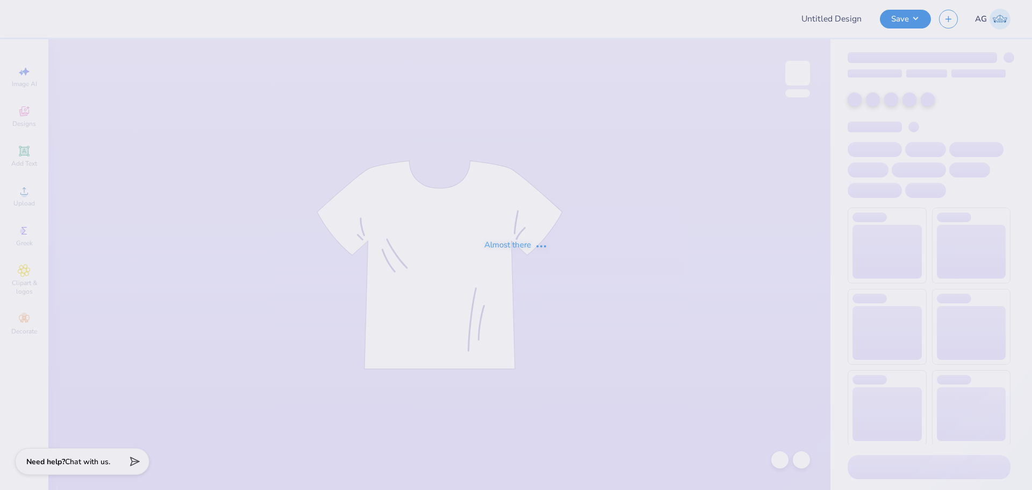
type input "Encino E- Team Fundraising"
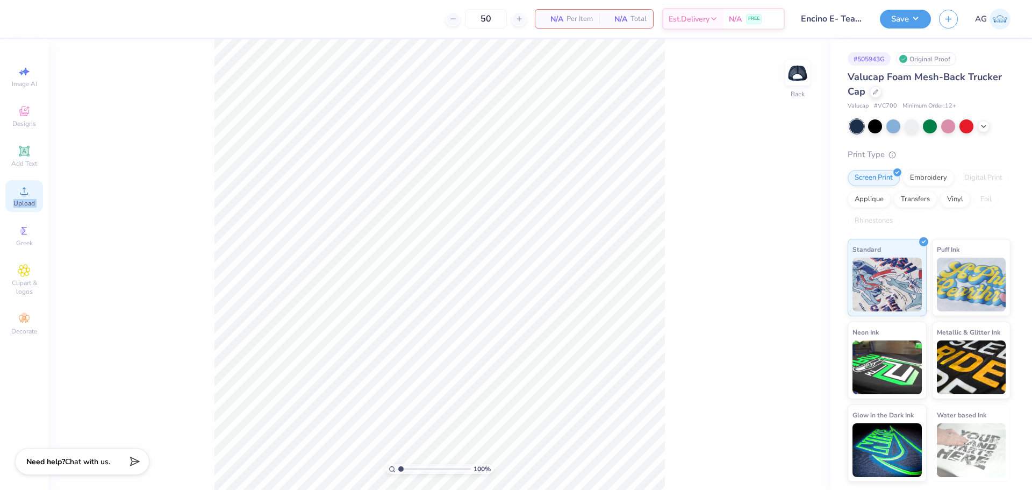
drag, startPoint x: 9, startPoint y: 224, endPoint x: 32, endPoint y: 188, distance: 43.1
click at [32, 188] on div "Image AI Designs Add Text Upload Greek Clipart & logos Decorate" at bounding box center [24, 200] width 38 height 279
click at [32, 189] on div "Upload" at bounding box center [24, 196] width 38 height 32
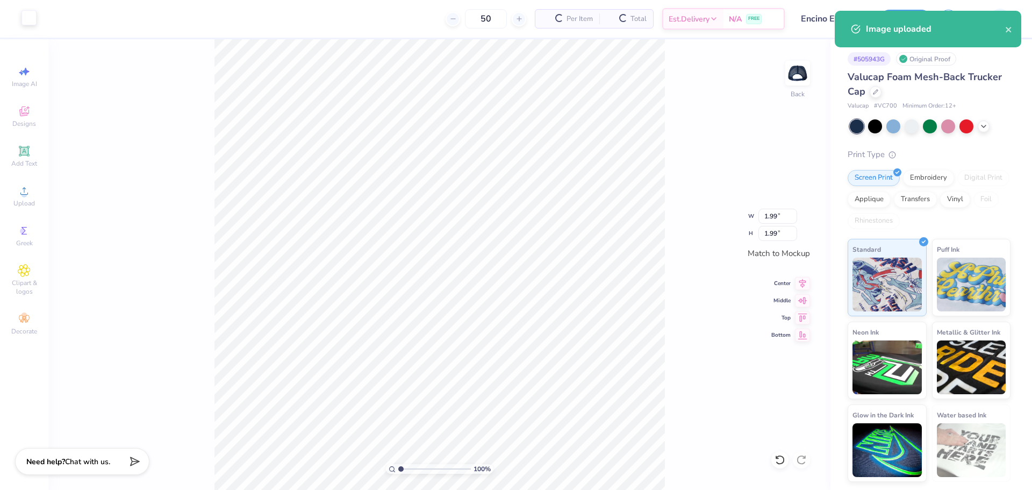
click at [37, 17] on div at bounding box center [28, 17] width 15 height 15
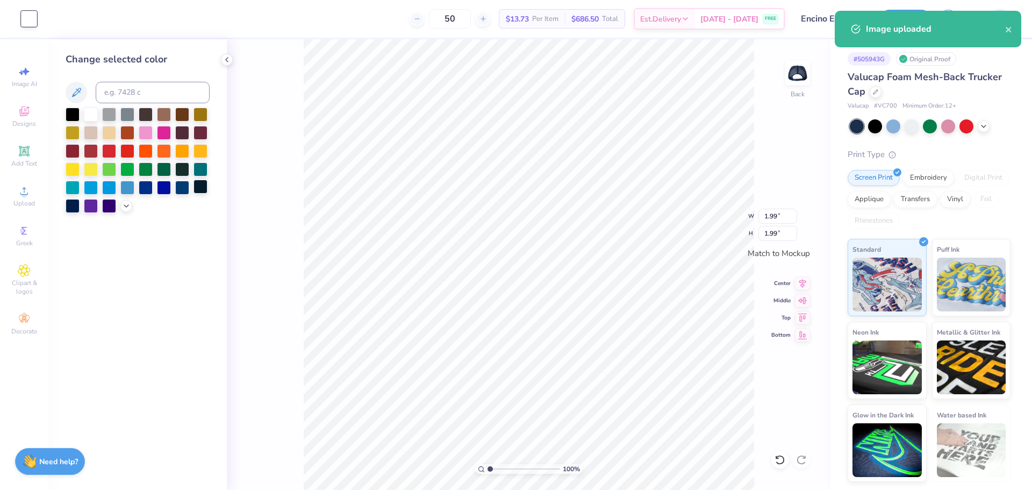
click at [200, 190] on div at bounding box center [200, 187] width 14 height 14
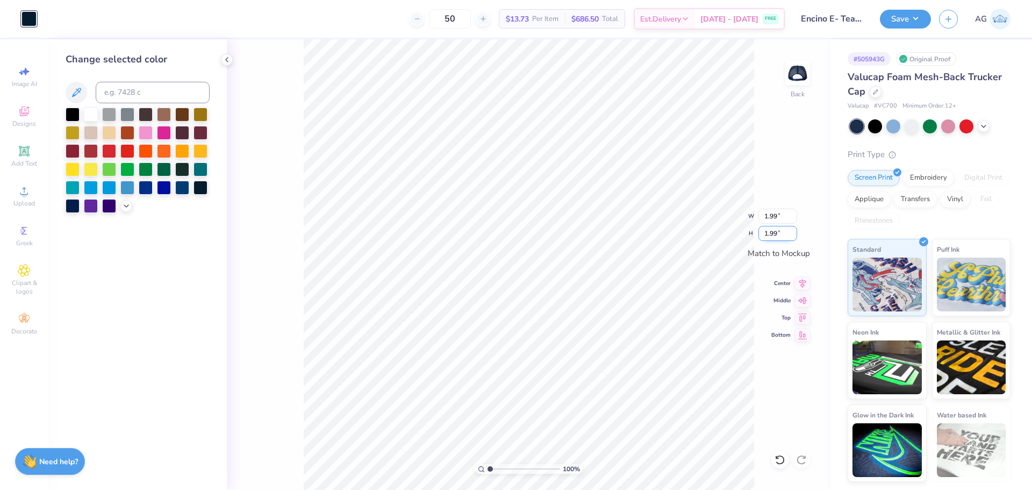
click at [776, 228] on input "1.99" at bounding box center [777, 233] width 39 height 15
type input "2"
type input "2.00"
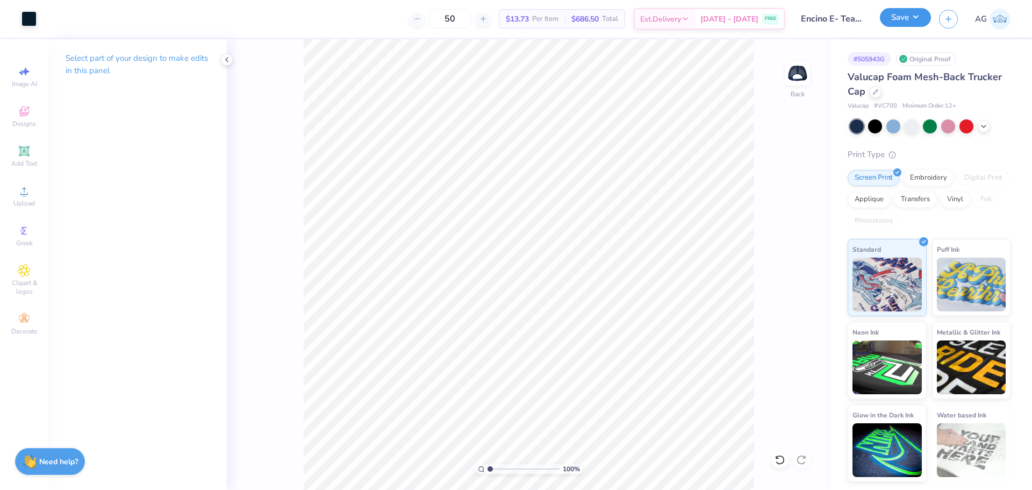
click at [900, 10] on button "Save" at bounding box center [905, 17] width 51 height 19
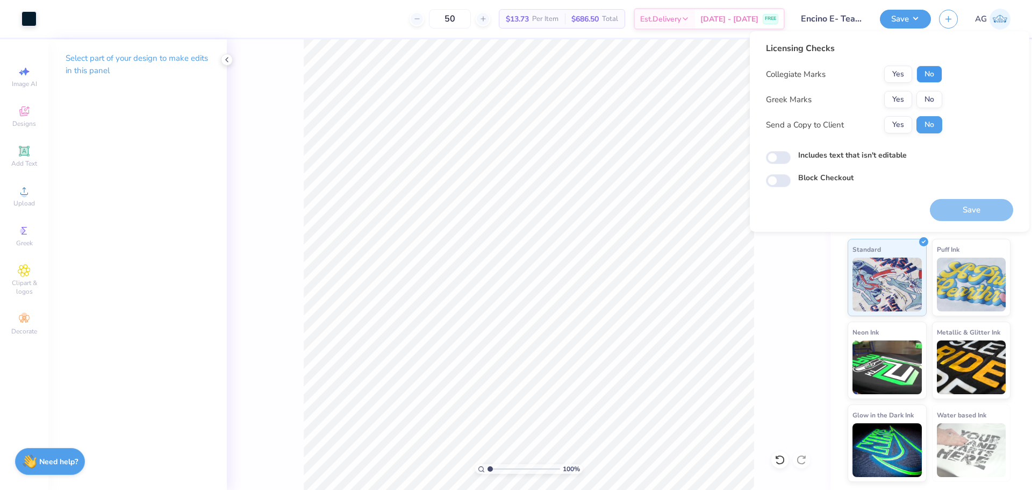
click at [929, 69] on button "No" at bounding box center [929, 74] width 26 height 17
click at [936, 89] on div "Collegiate Marks Yes No Greek Marks Yes No Send a Copy to Client Yes No" at bounding box center [854, 100] width 176 height 68
drag, startPoint x: 938, startPoint y: 102, endPoint x: 890, endPoint y: 116, distance: 50.2
click at [936, 102] on button "No" at bounding box center [929, 99] width 26 height 17
click at [771, 157] on input "Includes text that isn't editable" at bounding box center [778, 157] width 25 height 13
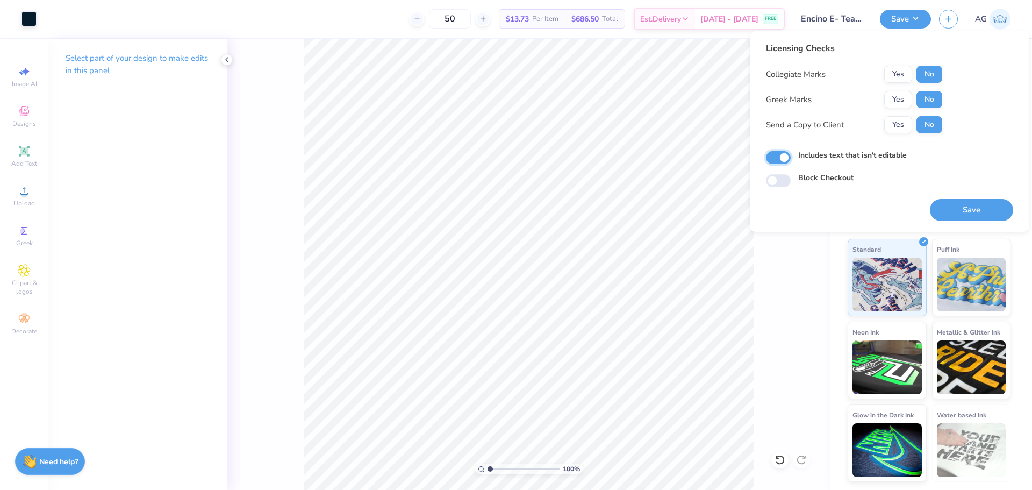
checkbox input "true"
click at [978, 200] on button "Save" at bounding box center [971, 210] width 83 height 22
